Goal: Transaction & Acquisition: Obtain resource

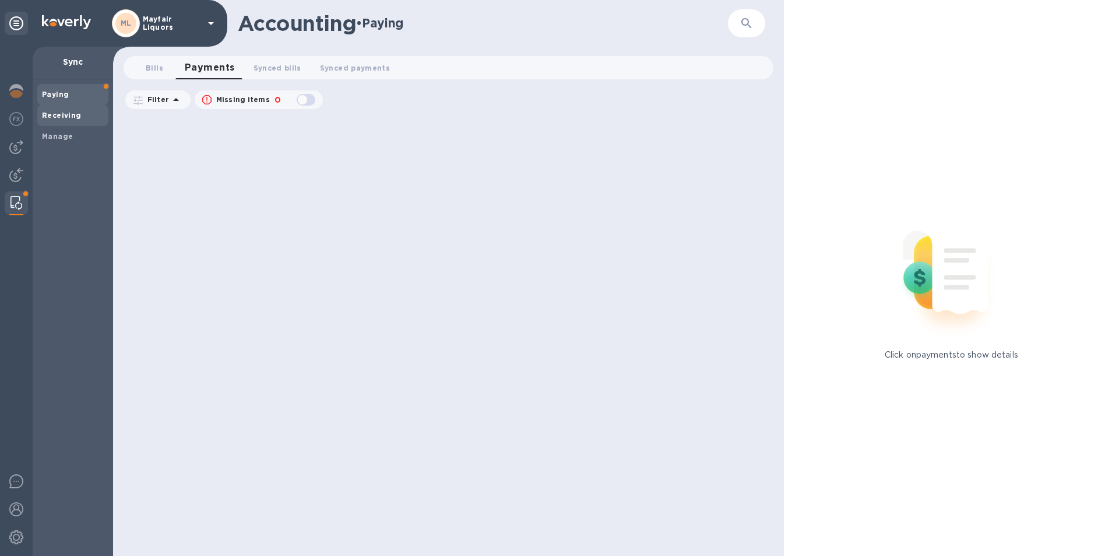
click at [66, 111] on b "Receiving" at bounding box center [62, 115] width 40 height 9
click at [62, 99] on span "Paying" at bounding box center [55, 95] width 27 height 12
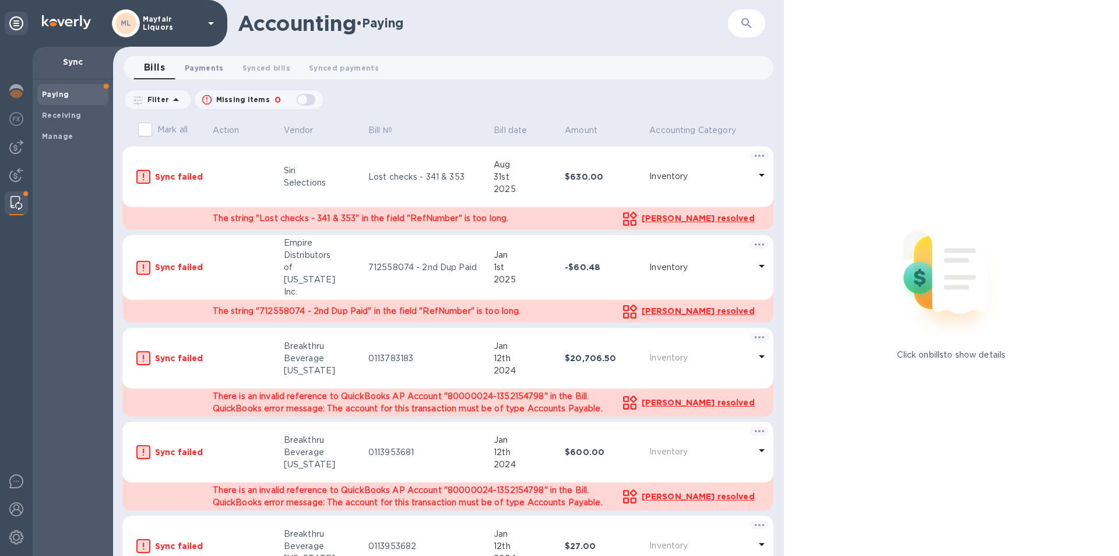
click at [194, 67] on span "Payments 0" at bounding box center [204, 68] width 39 height 12
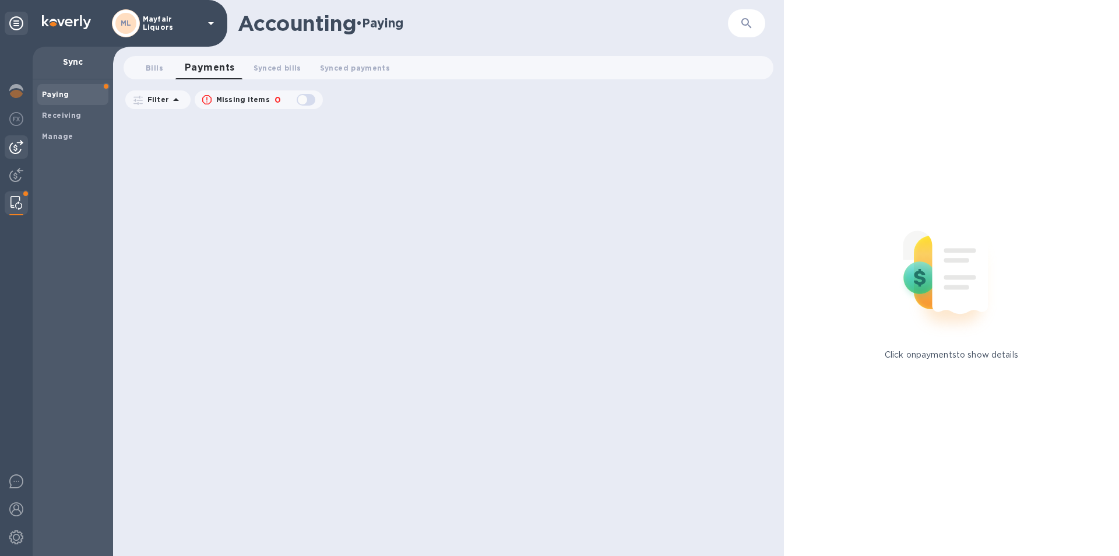
click at [8, 135] on div at bounding box center [16, 146] width 23 height 23
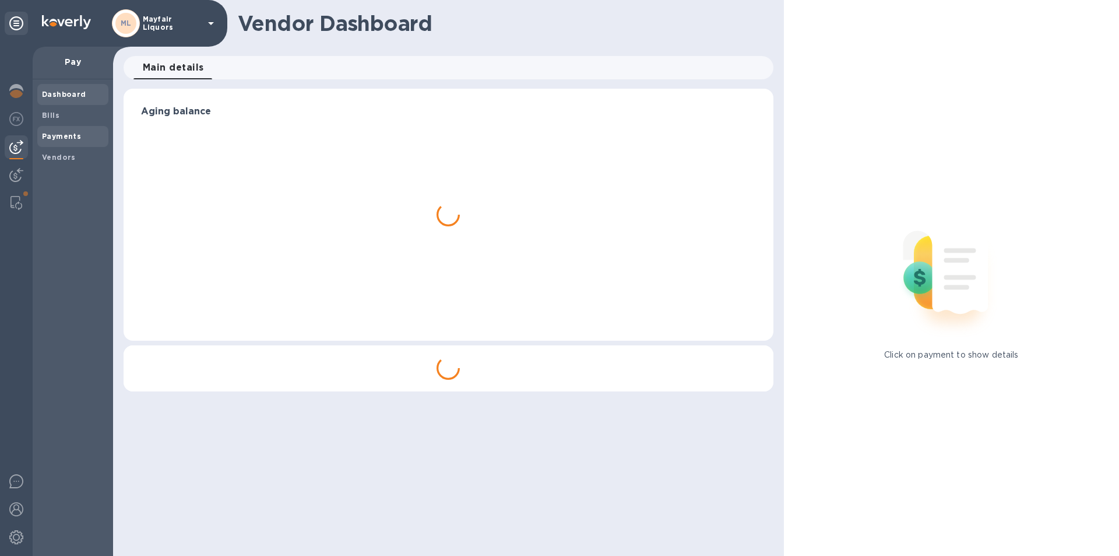
click at [59, 132] on b "Payments" at bounding box center [61, 136] width 39 height 9
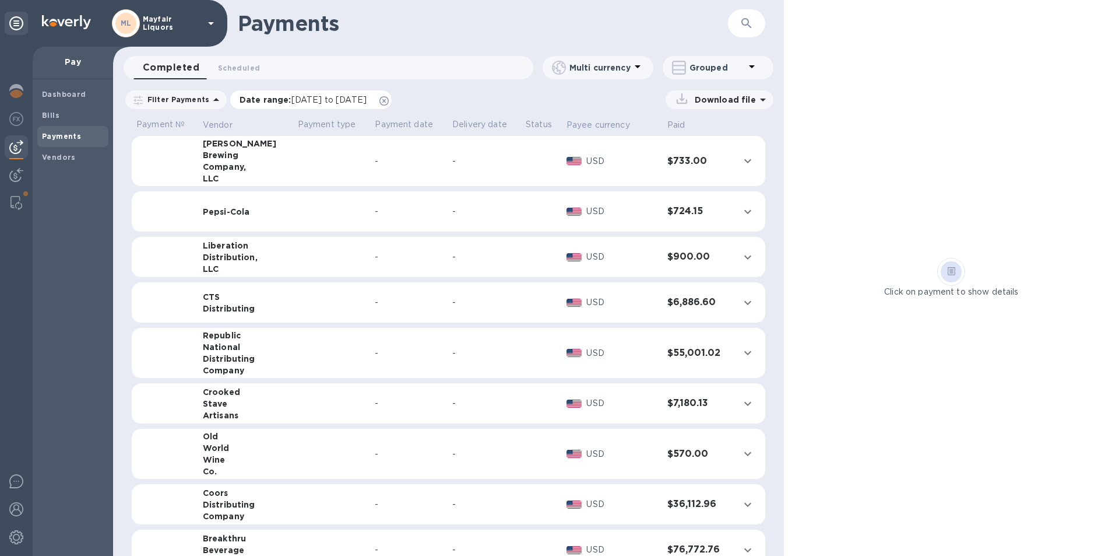
click at [315, 101] on span "[DATE] to [DATE]" at bounding box center [328, 99] width 75 height 9
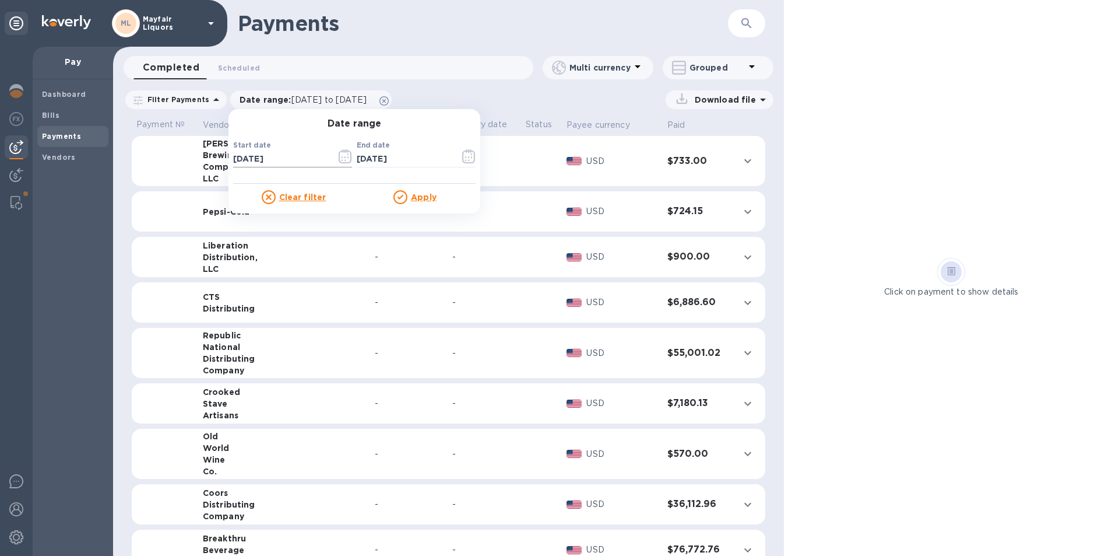
click at [339, 161] on icon "button" at bounding box center [345, 156] width 13 height 14
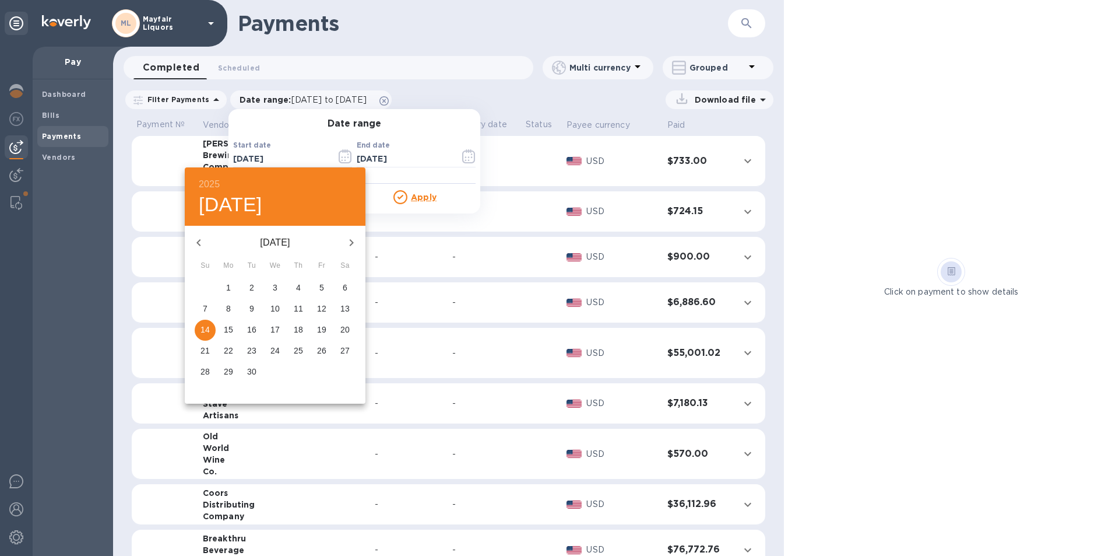
click at [349, 244] on icon "button" at bounding box center [352, 243] width 14 height 14
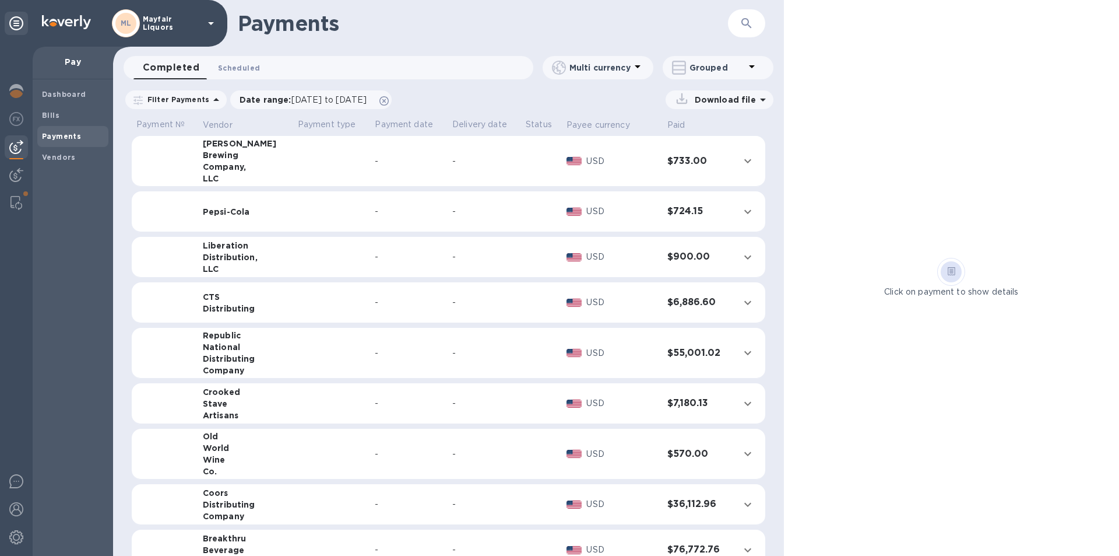
click at [247, 66] on span "Scheduled 0" at bounding box center [239, 68] width 42 height 12
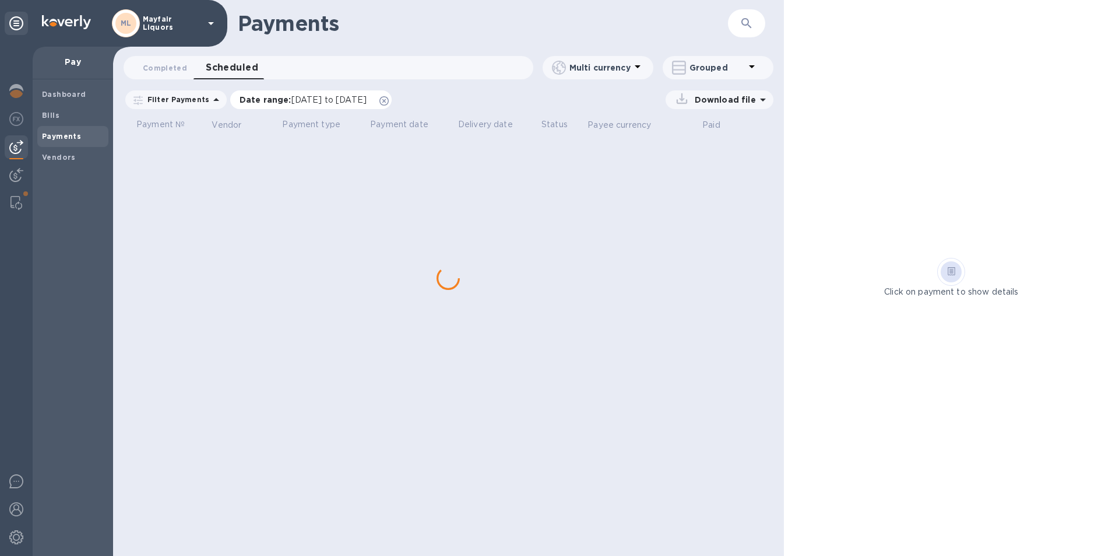
click at [293, 96] on span "[DATE] to [DATE]" at bounding box center [328, 99] width 75 height 9
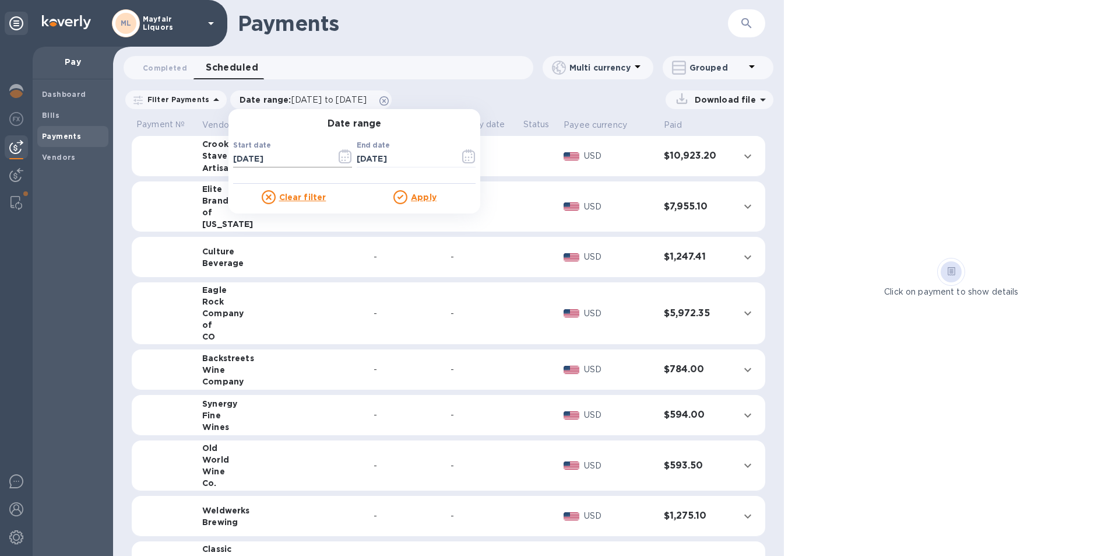
click at [347, 157] on icon "button" at bounding box center [348, 158] width 2 height 2
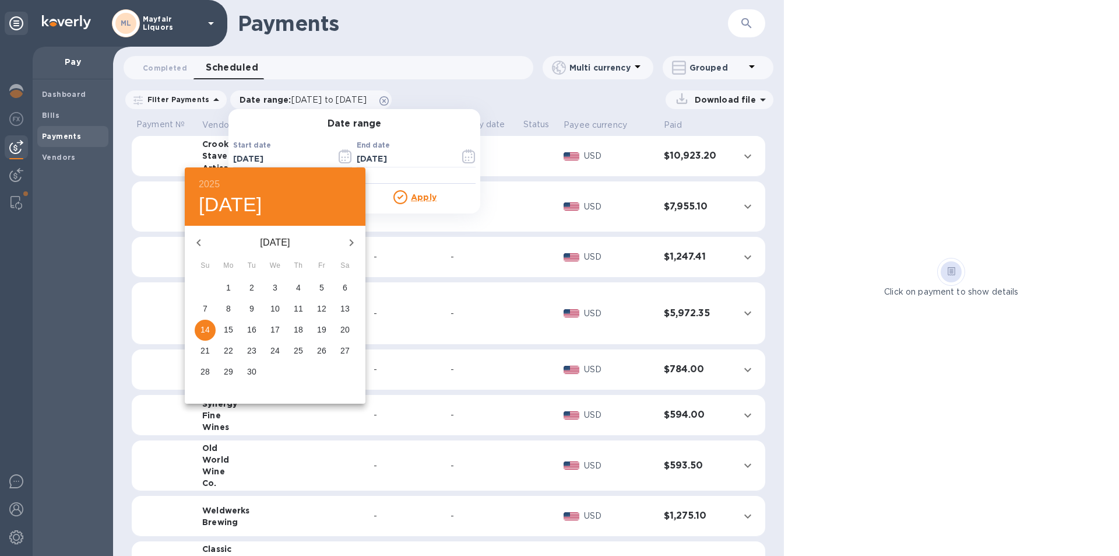
click at [353, 245] on icon "button" at bounding box center [352, 243] width 14 height 14
click at [228, 328] on p "13" at bounding box center [228, 330] width 9 height 12
type input "[DATE]"
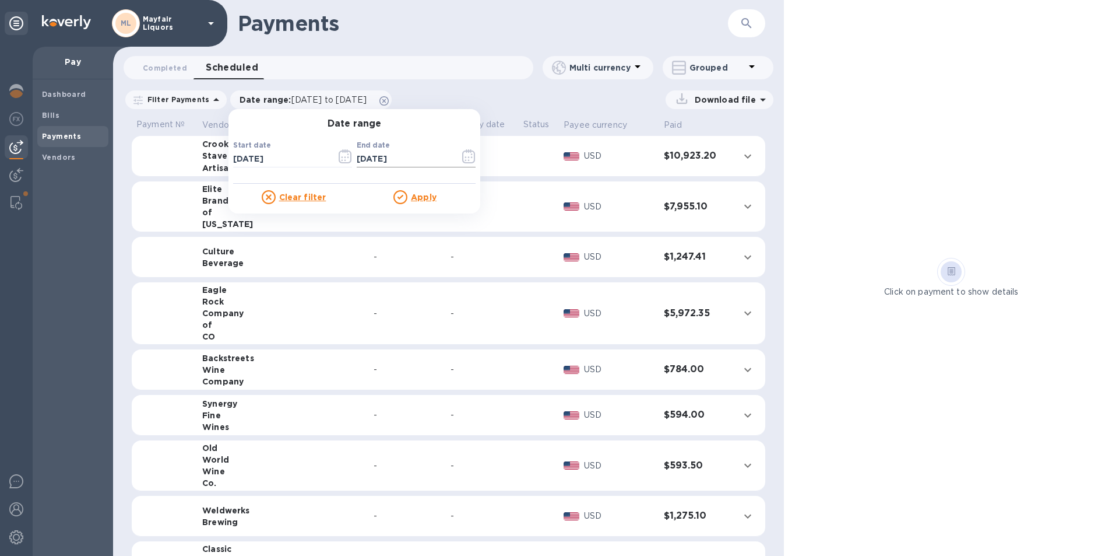
click at [468, 160] on icon "button" at bounding box center [468, 156] width 13 height 14
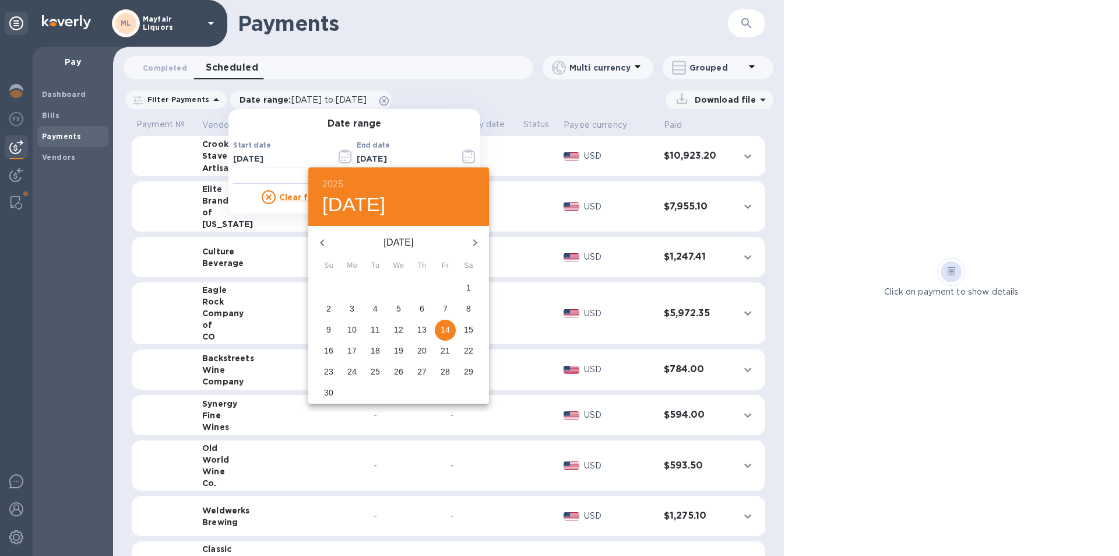
click at [322, 244] on icon "button" at bounding box center [322, 242] width 4 height 7
click at [321, 352] on span "19" at bounding box center [328, 351] width 21 height 12
type input "[DATE]"
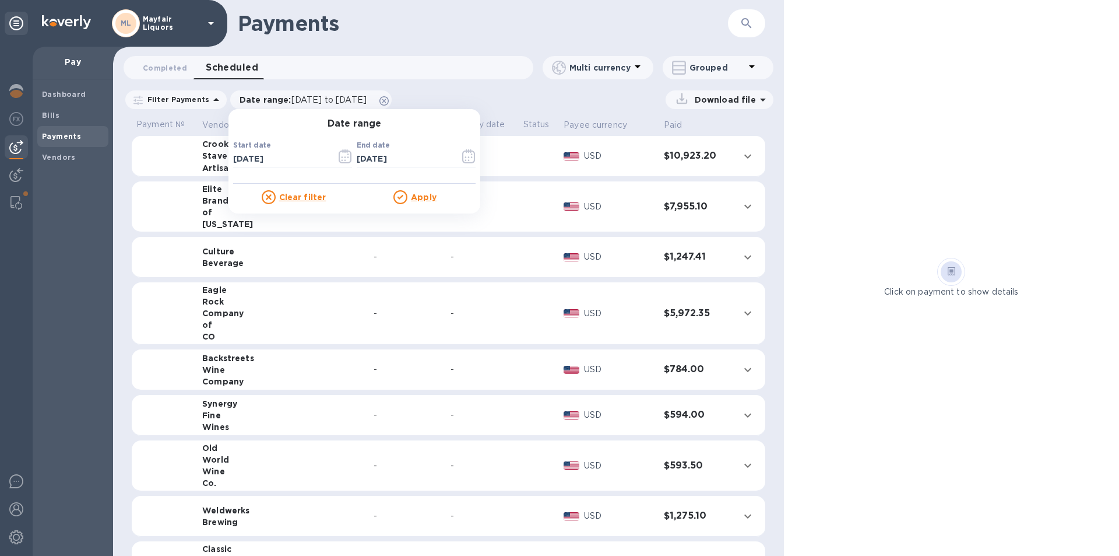
click at [420, 196] on u "Apply" at bounding box center [424, 196] width 26 height 9
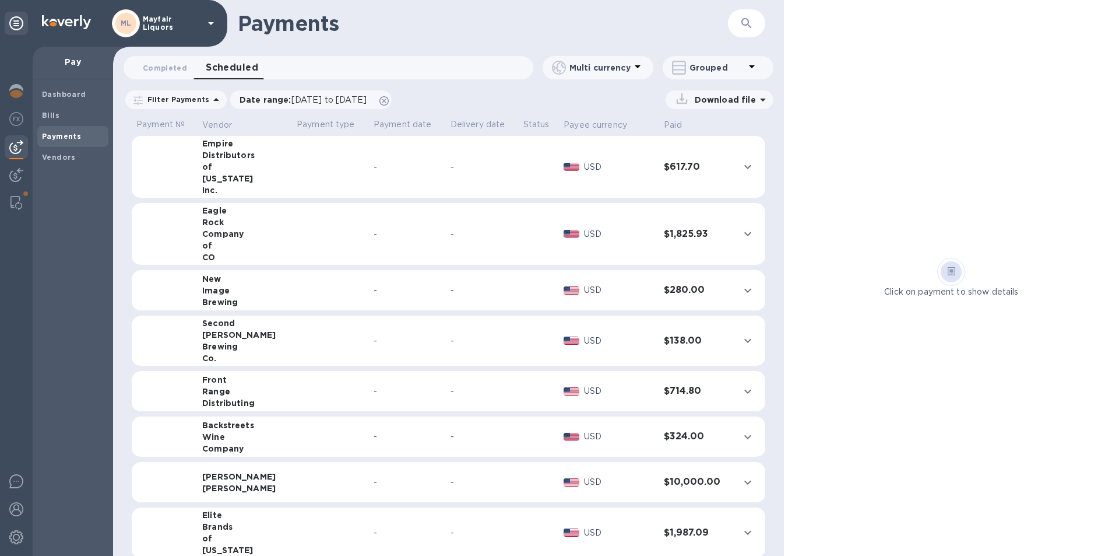
click at [746, 94] on p "Download file" at bounding box center [723, 100] width 66 height 12
click at [581, 170] on div "PDF file" at bounding box center [598, 172] width 66 height 19
click at [160, 72] on span "Completed 0" at bounding box center [165, 68] width 44 height 12
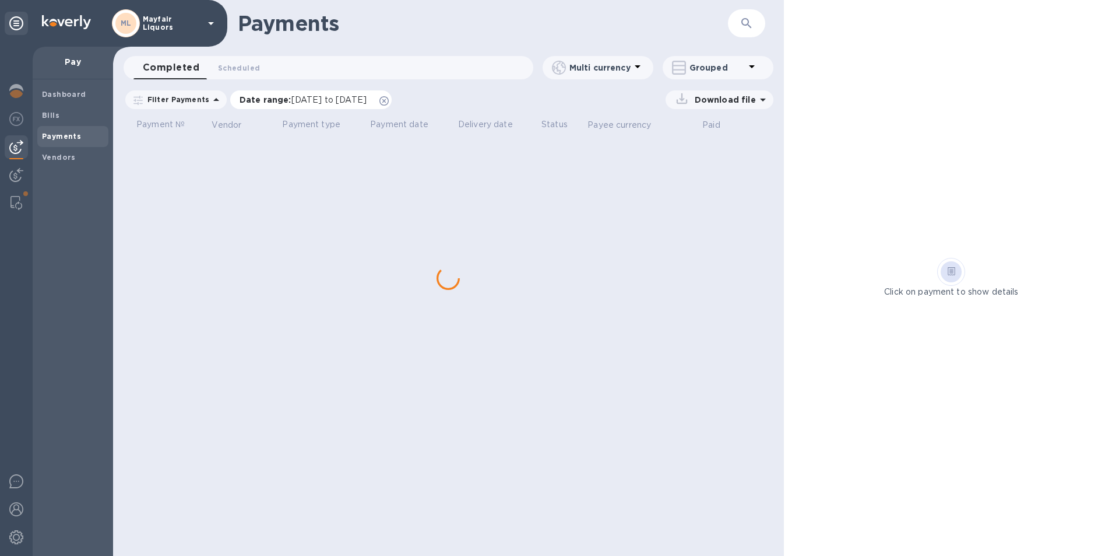
click at [310, 97] on span "[DATE] to [DATE]" at bounding box center [328, 99] width 75 height 9
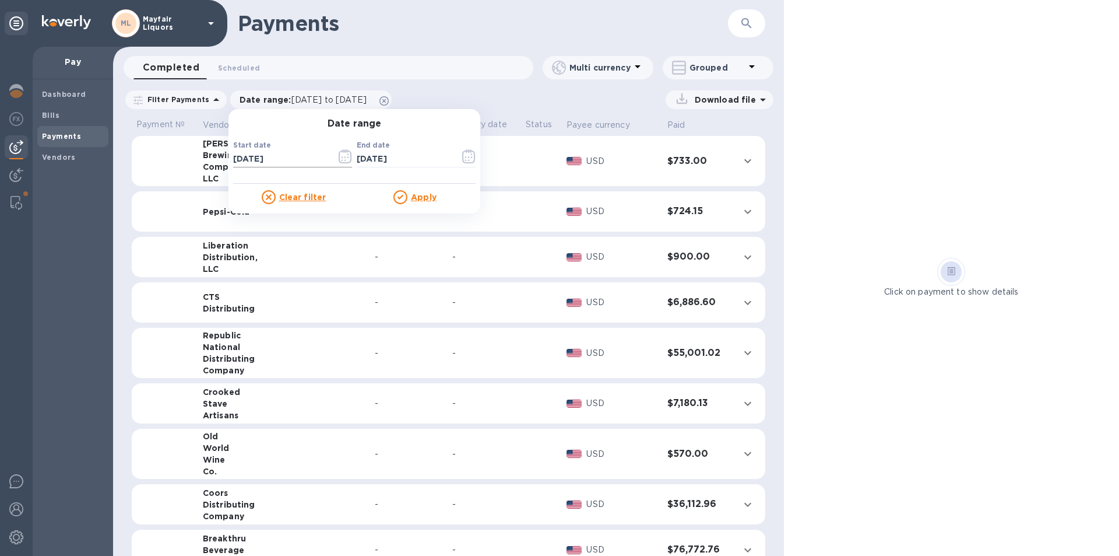
click at [342, 161] on icon "button" at bounding box center [345, 156] width 13 height 14
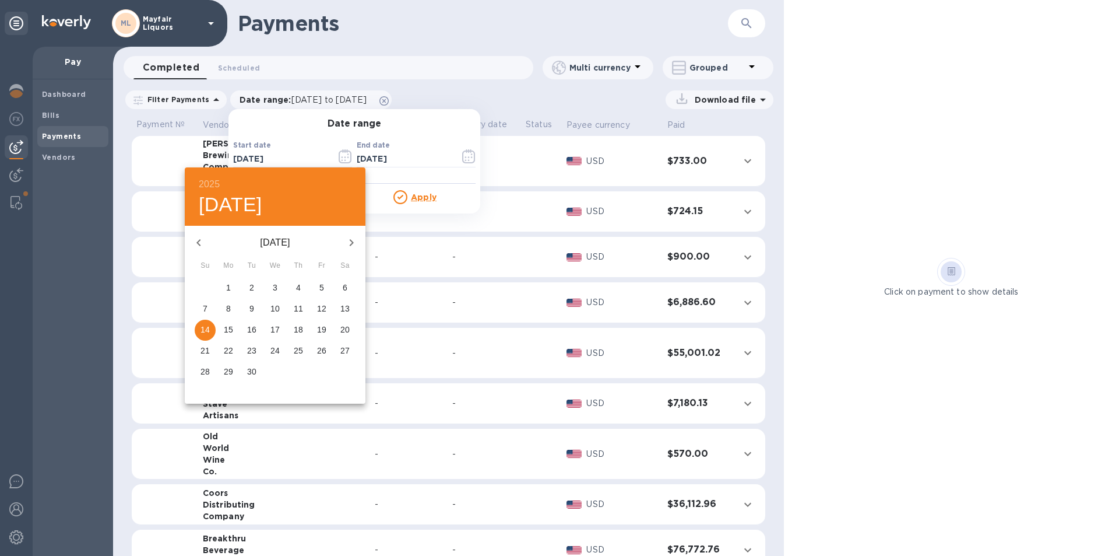
click at [352, 248] on icon "button" at bounding box center [352, 243] width 14 height 14
click at [202, 332] on p "12" at bounding box center [205, 330] width 9 height 12
type input "[DATE]"
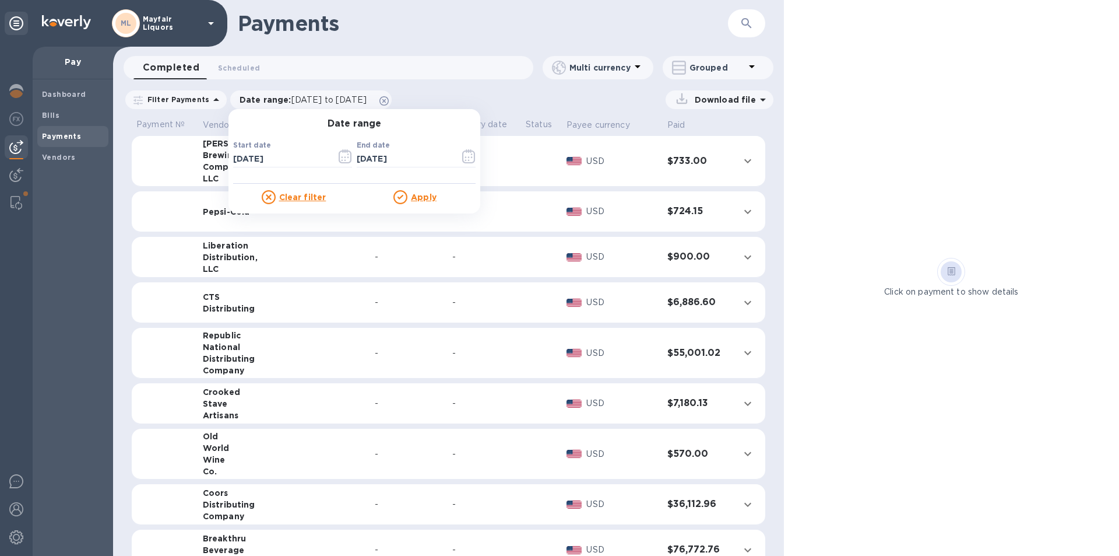
click at [417, 194] on u "Apply" at bounding box center [424, 196] width 26 height 9
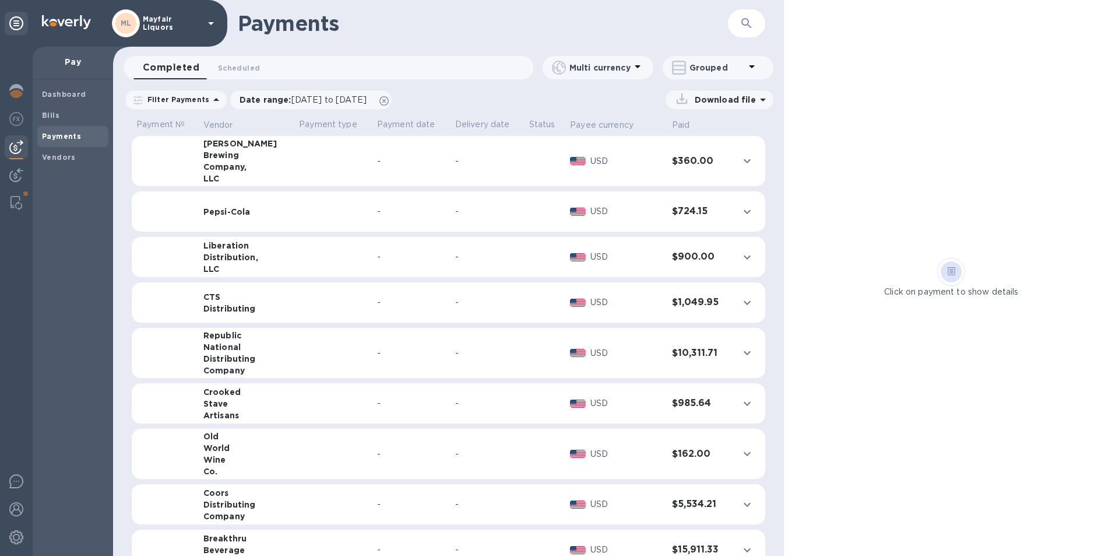
click at [760, 97] on icon at bounding box center [763, 100] width 14 height 14
click at [592, 173] on p "PDF file" at bounding box center [598, 172] width 34 height 12
